Goal: Check status

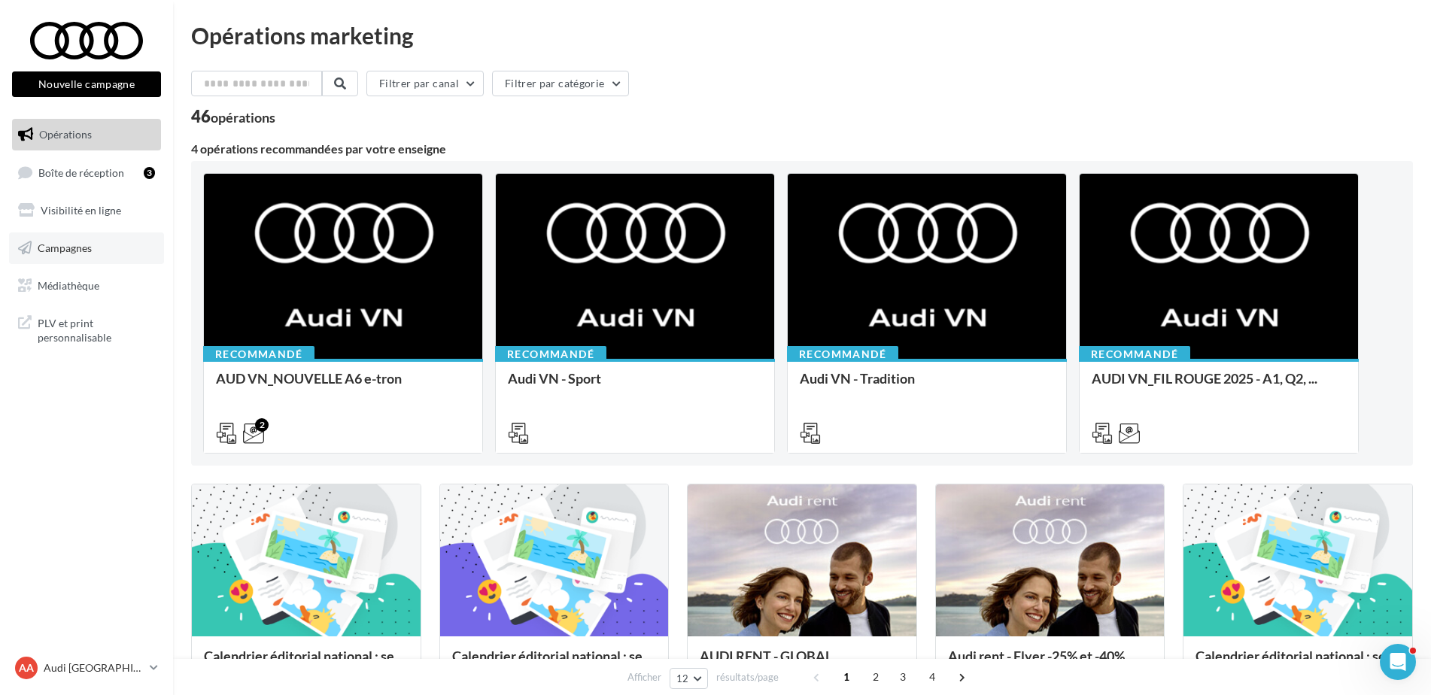
click at [83, 233] on link "Campagnes" at bounding box center [86, 249] width 155 height 32
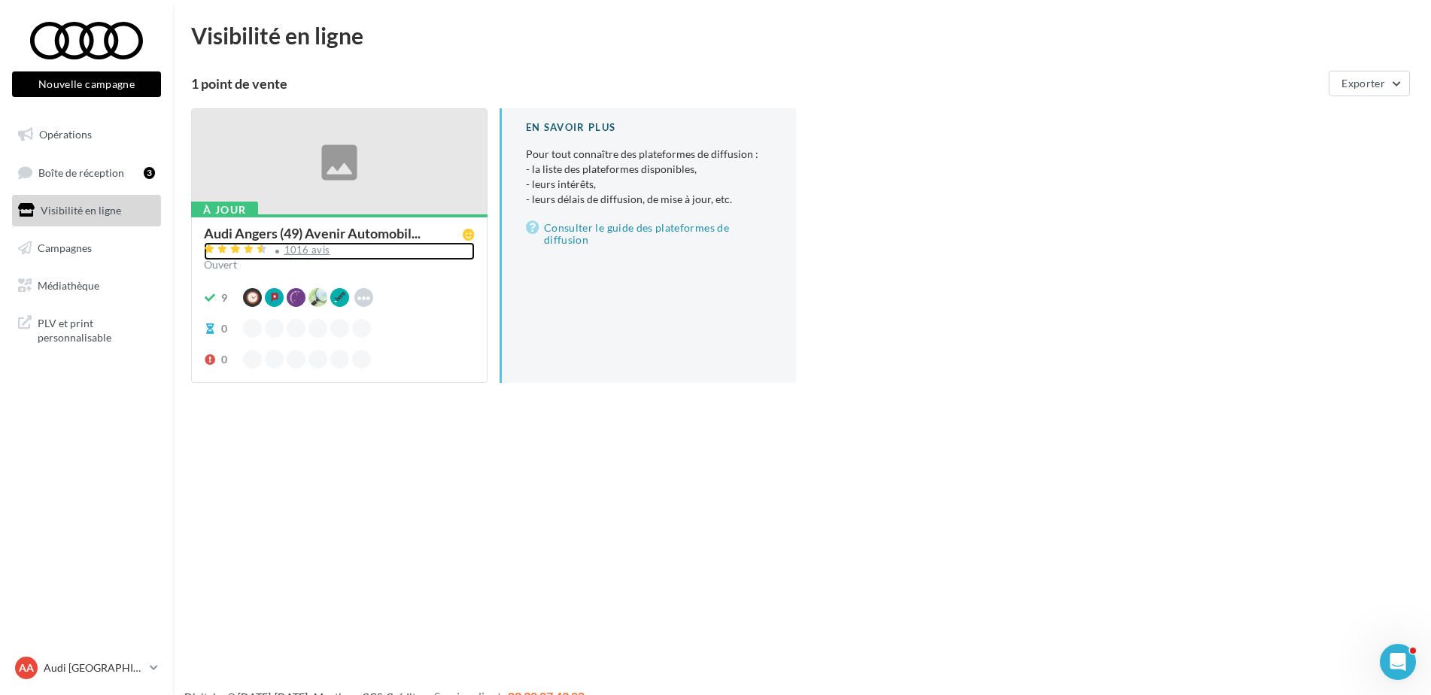
click at [305, 249] on div "1016 avis" at bounding box center [307, 250] width 46 height 10
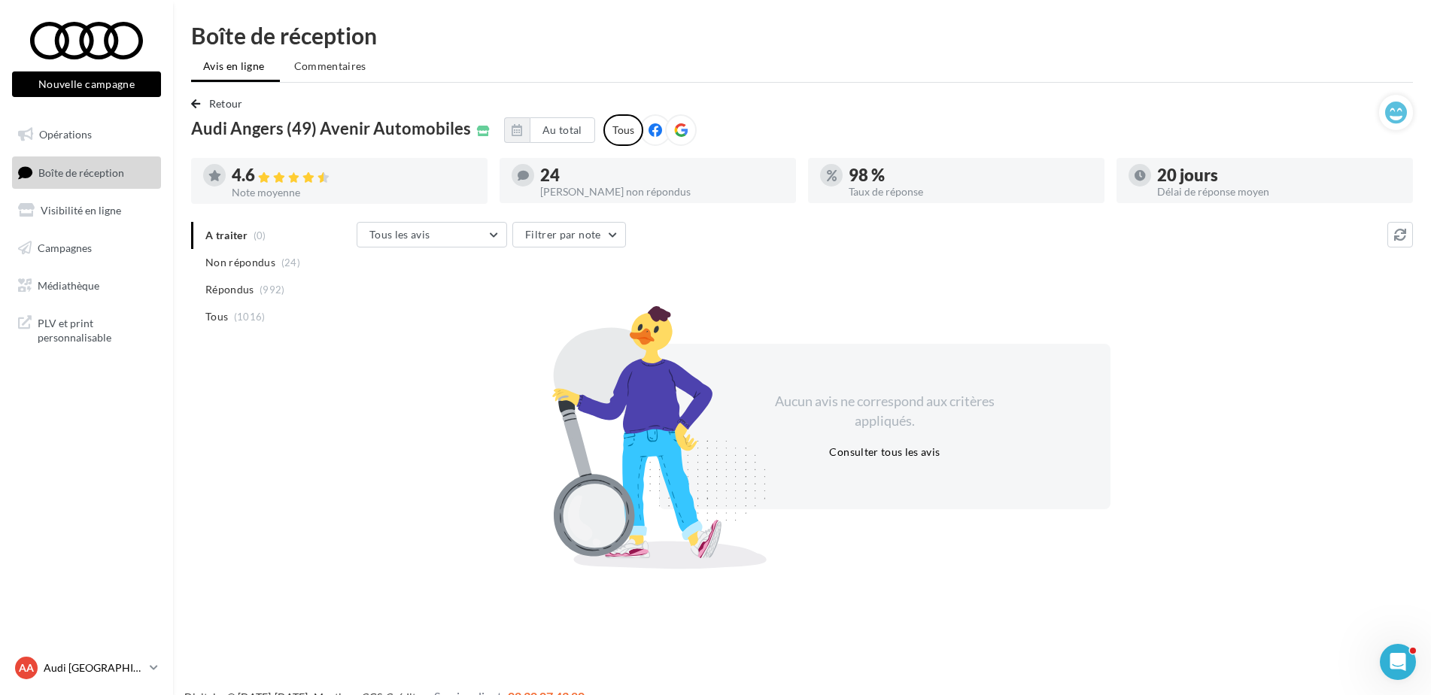
click at [106, 667] on p "Audi [GEOGRAPHIC_DATA]" at bounding box center [94, 668] width 100 height 15
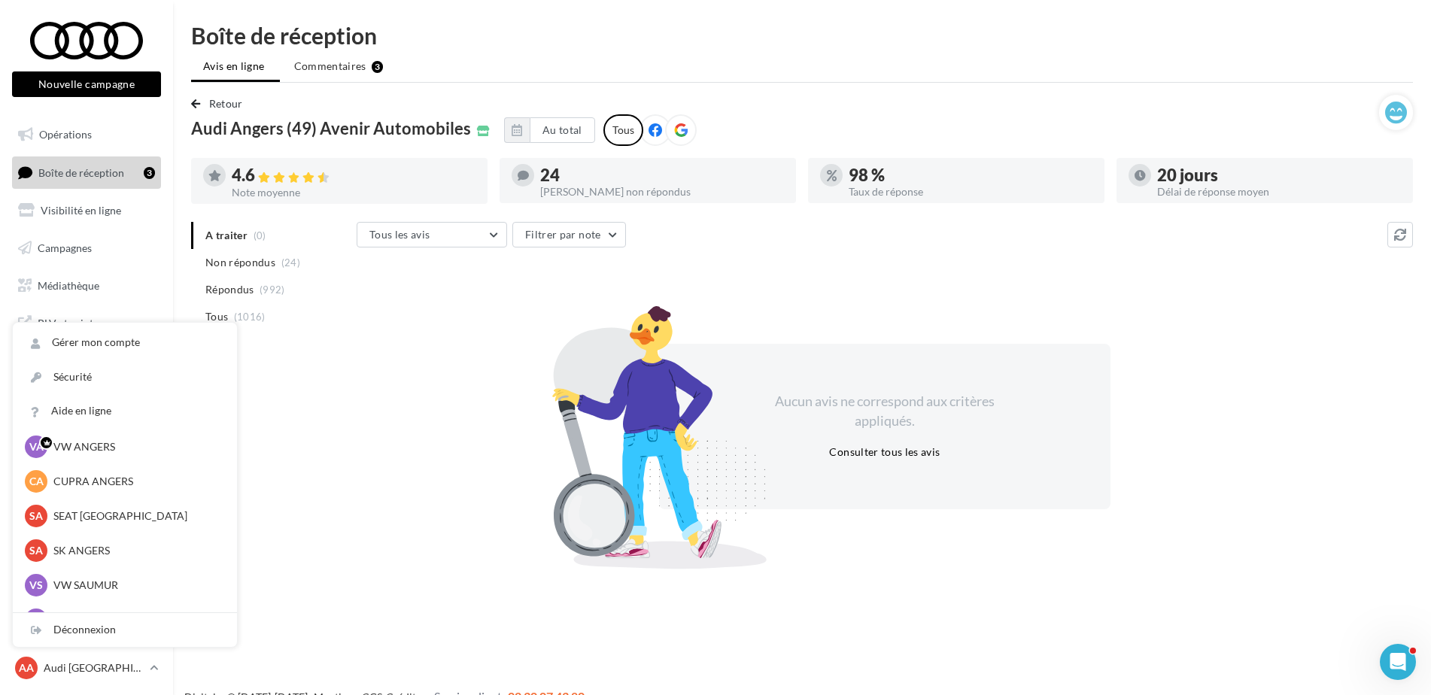
scroll to position [138, 0]
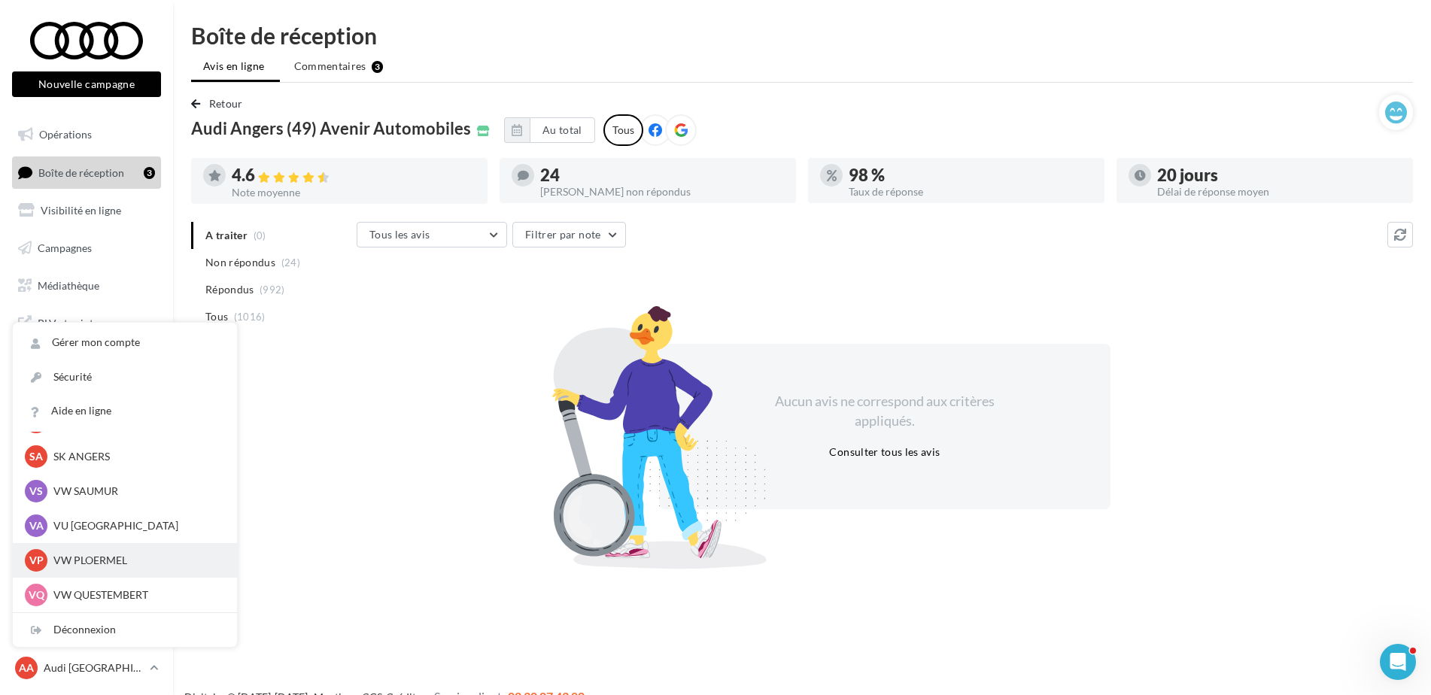
click at [120, 568] on p "VW PLOERMEL" at bounding box center [136, 560] width 166 height 15
